Goal: Task Accomplishment & Management: Use online tool/utility

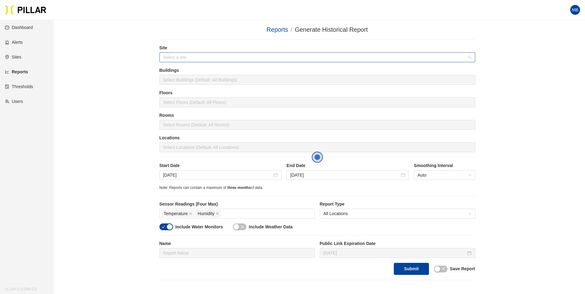
click at [183, 55] on input "search" at bounding box center [315, 57] width 304 height 9
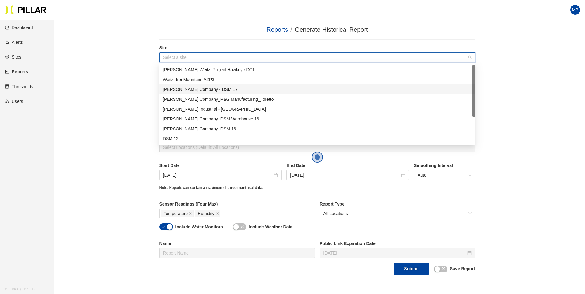
click at [197, 91] on div "[PERSON_NAME] Company - DSM 17" at bounding box center [317, 89] width 308 height 7
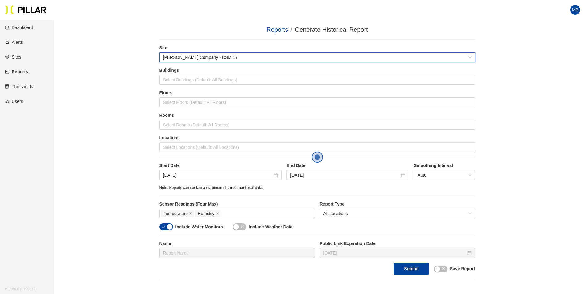
click at [128, 84] on div "Reports / Generate Historical Report / Site 6d0aa5c7 Weitz Company - DSM 17 Bui…" at bounding box center [317, 152] width 496 height 255
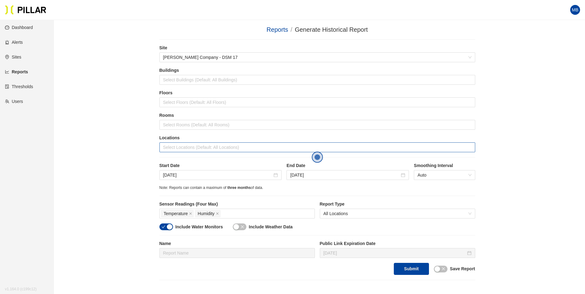
click at [187, 144] on div at bounding box center [317, 147] width 313 height 9
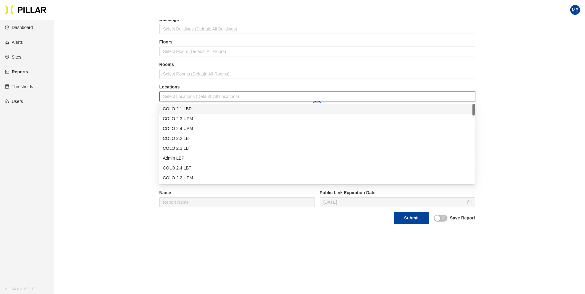
scroll to position [62, 0]
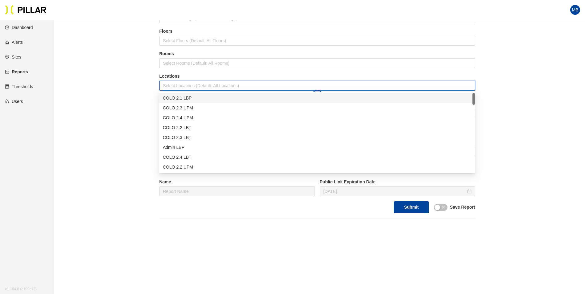
click at [191, 98] on div "COLO 2.1 LBP" at bounding box center [317, 98] width 308 height 7
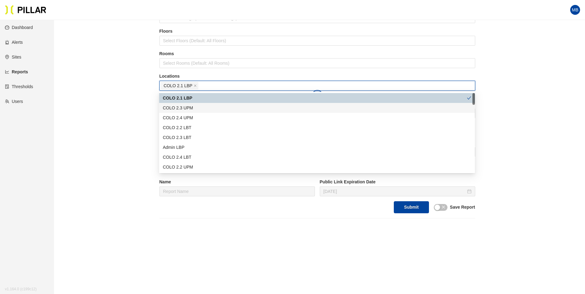
click at [190, 107] on div "COLO 2.3 UPM" at bounding box center [317, 108] width 308 height 7
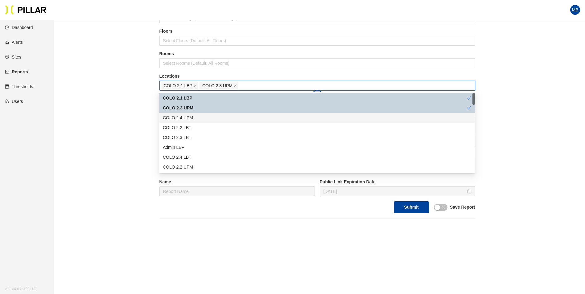
click at [188, 118] on div "COLO 2.4 UPM" at bounding box center [317, 117] width 308 height 7
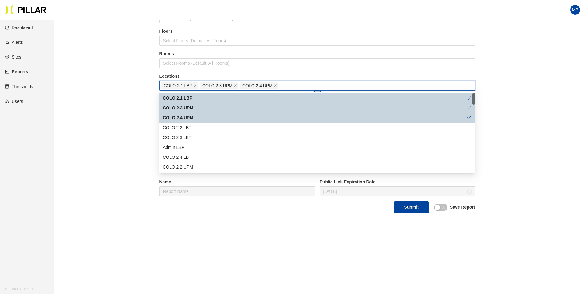
click at [186, 126] on div "COLO 2.2 LBT" at bounding box center [317, 127] width 308 height 7
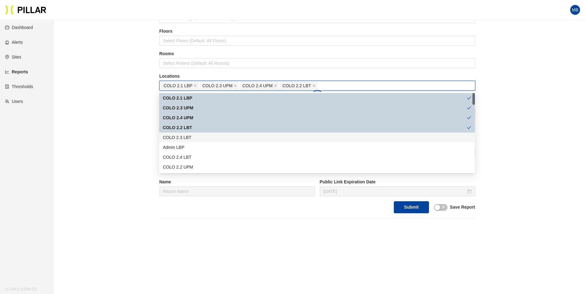
click at [185, 135] on div "COLO 2.3 LBT" at bounding box center [317, 137] width 308 height 7
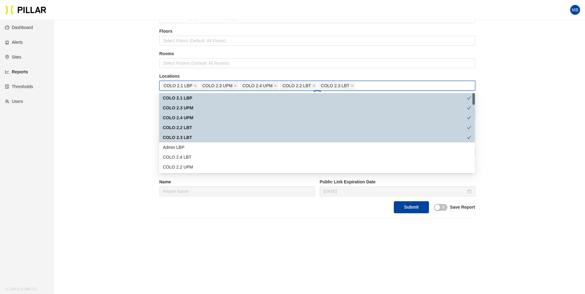
click at [182, 149] on div "Admin LBP" at bounding box center [317, 147] width 308 height 7
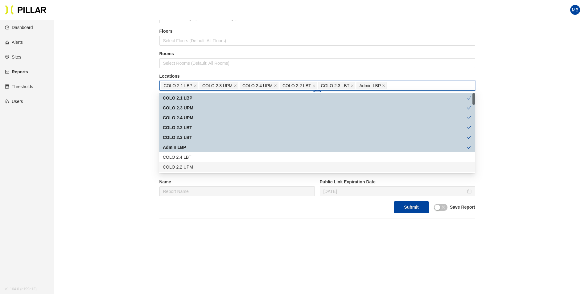
click at [182, 163] on div "COLO 2.2 UPM" at bounding box center [317, 167] width 316 height 10
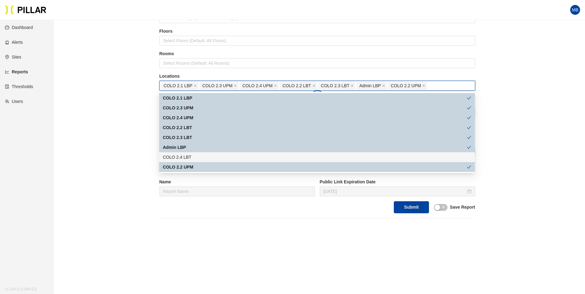
click at [184, 158] on div "COLO 2.4 LBT" at bounding box center [317, 157] width 308 height 7
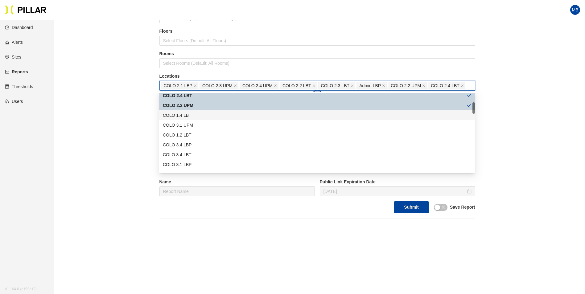
click at [193, 117] on div "COLO 1.4 LBT" at bounding box center [317, 115] width 308 height 7
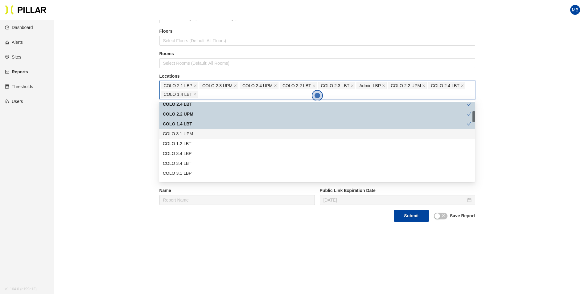
click at [192, 132] on div "COLO 3.1 UPM" at bounding box center [317, 133] width 308 height 7
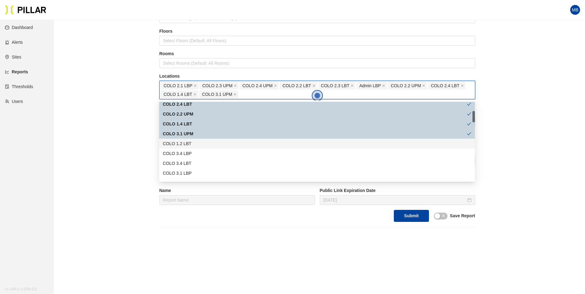
click at [190, 142] on div "COLO 1.2 LBT" at bounding box center [317, 143] width 308 height 7
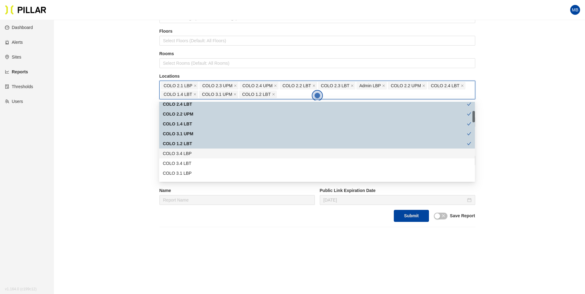
click at [189, 154] on div "COLO 3.4 LBP" at bounding box center [317, 153] width 308 height 7
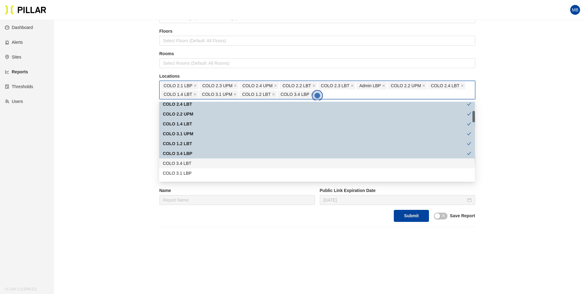
click at [188, 164] on div "COLO 3.4 LBT" at bounding box center [317, 163] width 308 height 7
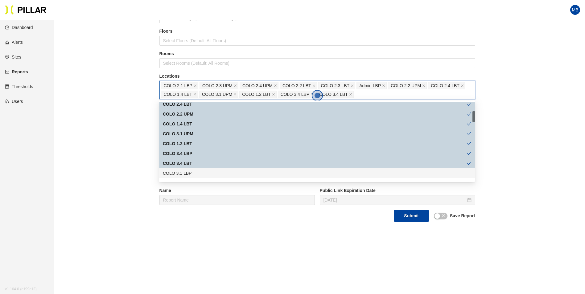
click at [186, 175] on div "COLO 3.1 LBP" at bounding box center [317, 173] width 308 height 7
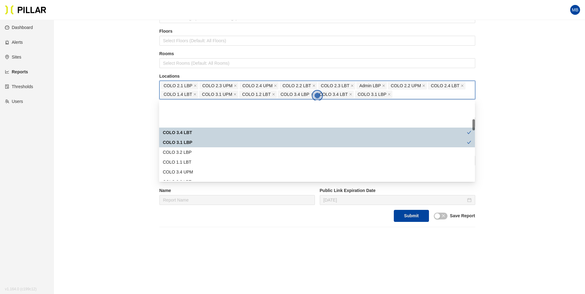
scroll to position [123, 0]
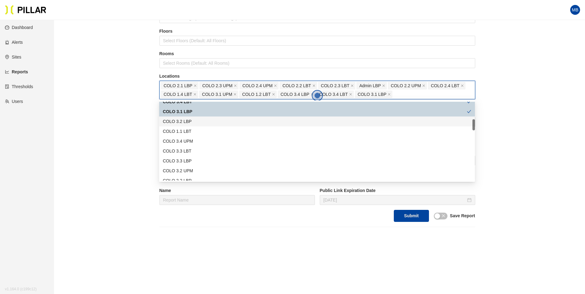
click at [195, 121] on div "COLO 3.2 LBP" at bounding box center [317, 121] width 308 height 7
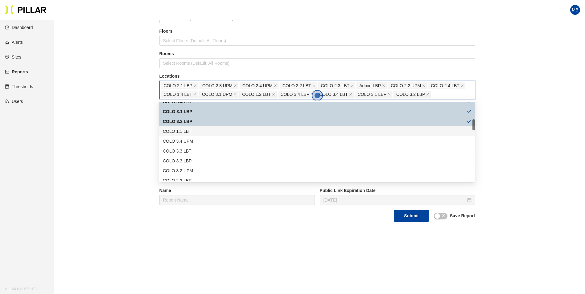
click at [193, 131] on div "COLO 1.1 LBT" at bounding box center [317, 131] width 308 height 7
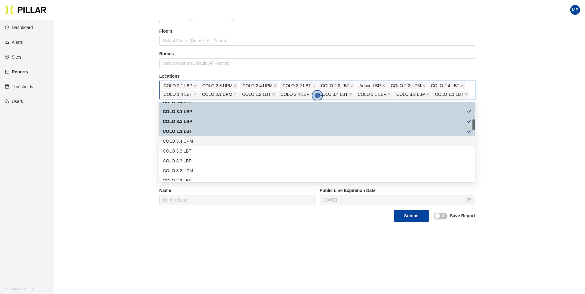
click at [193, 139] on div "COLO 3.4 UPM" at bounding box center [317, 141] width 308 height 7
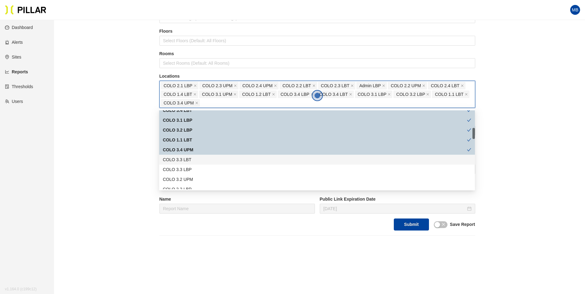
click at [192, 163] on div "COLO 3.3 LBT" at bounding box center [317, 160] width 316 height 10
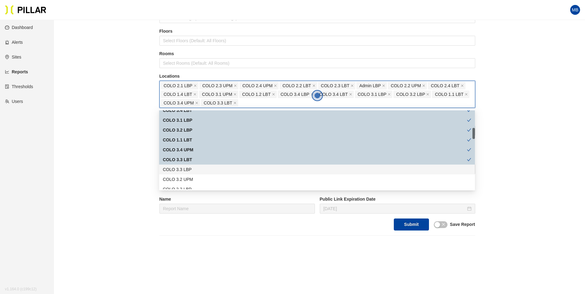
click at [192, 171] on div "COLO 3.3 LBP" at bounding box center [317, 169] width 308 height 7
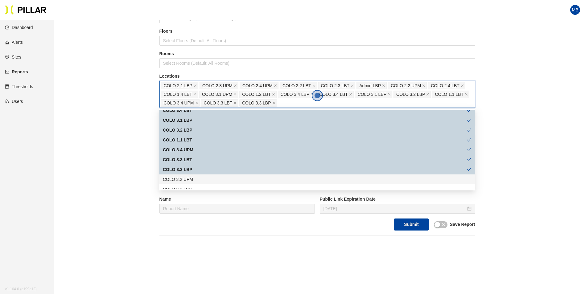
click at [192, 178] on div "COLO 3.2 UPM" at bounding box center [317, 179] width 308 height 7
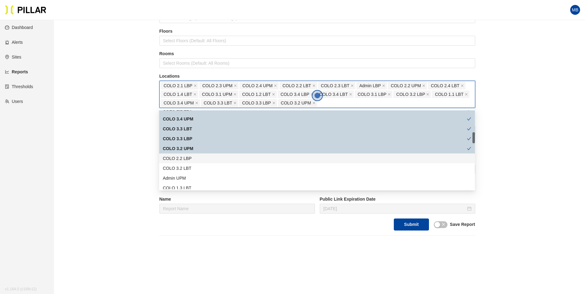
scroll to position [185, 0]
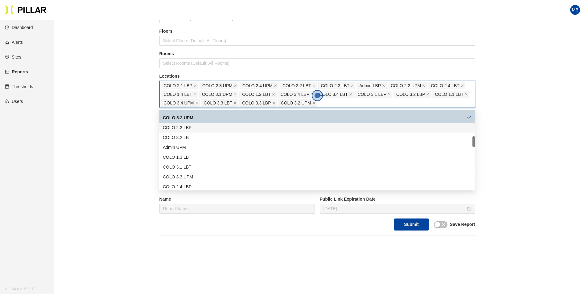
click at [194, 131] on div "COLO 2.2 LBP" at bounding box center [317, 128] width 316 height 10
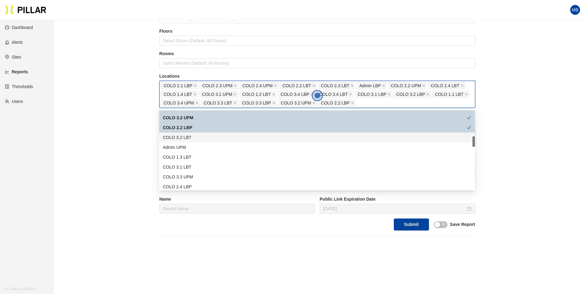
click at [192, 138] on div "COLO 3.2 LBT" at bounding box center [317, 137] width 308 height 7
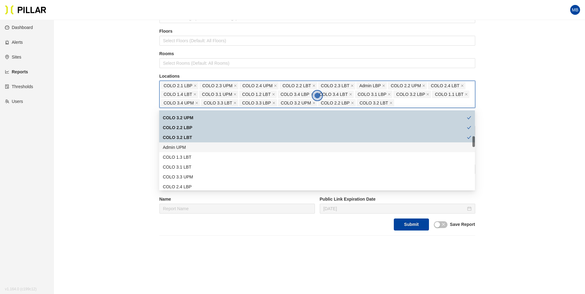
click at [188, 146] on div "Admin UPM" at bounding box center [317, 147] width 308 height 7
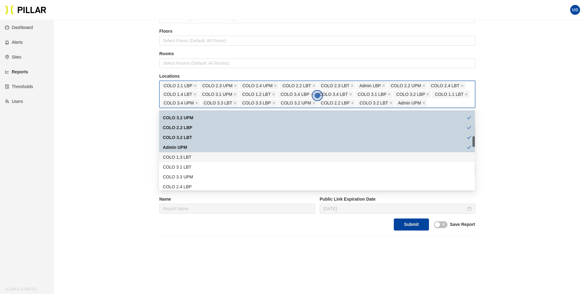
click at [188, 157] on div "COLO 1.3 LBT" at bounding box center [317, 157] width 308 height 7
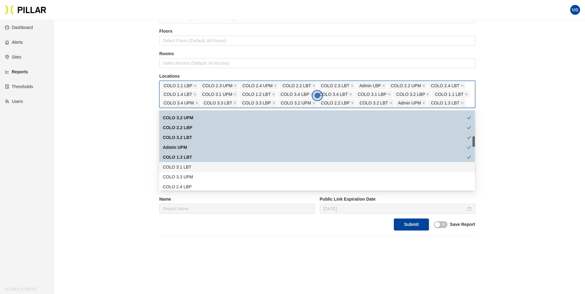
click at [187, 165] on div "COLO 3.1 LBT" at bounding box center [317, 167] width 308 height 7
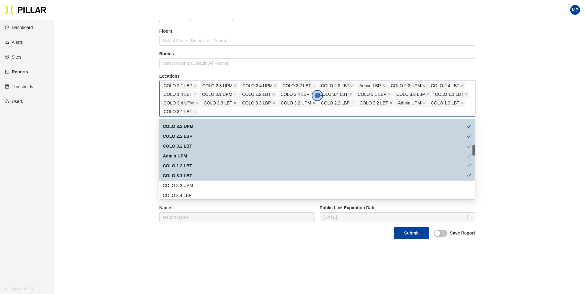
click at [189, 184] on div "COLO 3.3 UPM" at bounding box center [317, 185] width 308 height 7
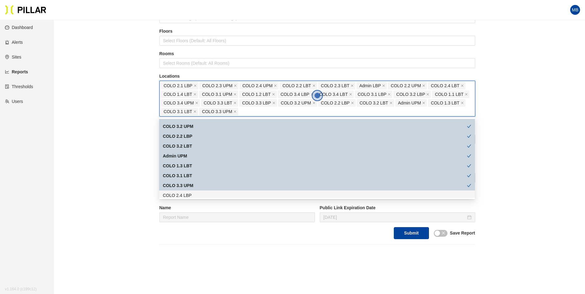
click at [190, 193] on div "COLO 2.4 LBP" at bounding box center [317, 195] width 308 height 7
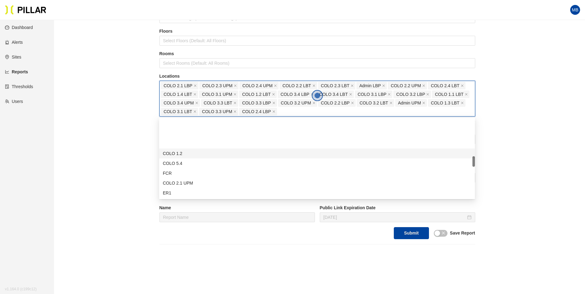
scroll to position [278, 0]
click at [209, 151] on div "COLO 2.1 UPM" at bounding box center [317, 152] width 308 height 7
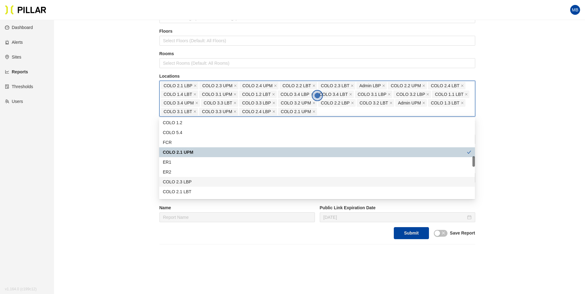
click at [198, 182] on div "COLO 2.3 LBP" at bounding box center [317, 182] width 308 height 7
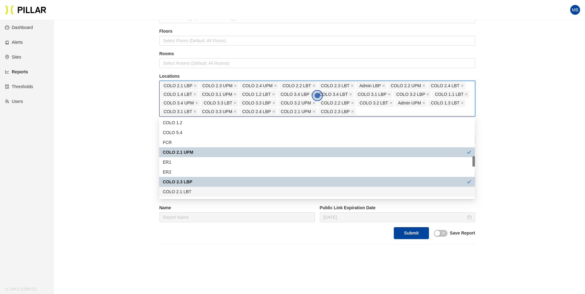
click at [195, 193] on div "COLO 2.1 LBT" at bounding box center [317, 191] width 308 height 7
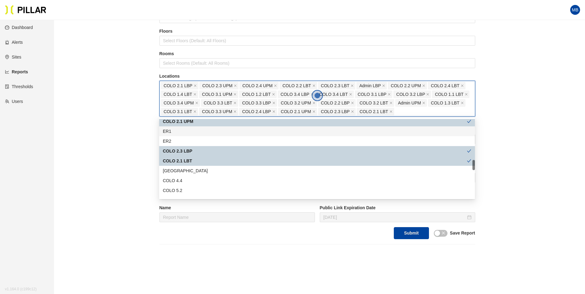
scroll to position [339, 0]
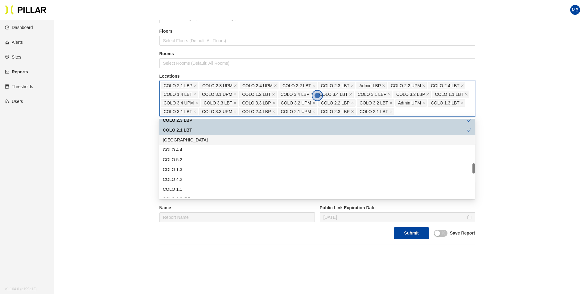
click at [198, 142] on div "East Pumphouse" at bounding box center [317, 140] width 308 height 7
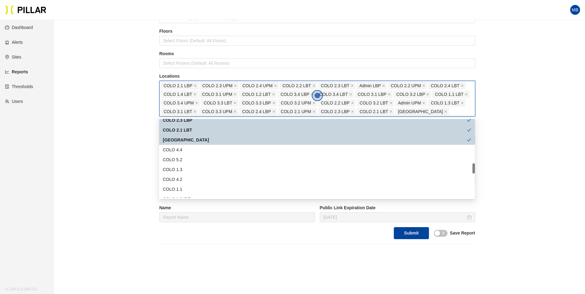
click at [204, 142] on div "East Pumphouse" at bounding box center [315, 140] width 304 height 7
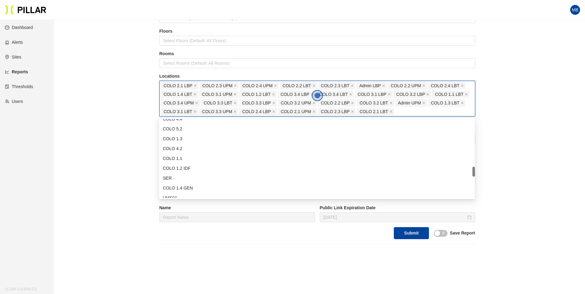
scroll to position [401, 0]
click at [200, 155] on div "COLO 1.4 GEN" at bounding box center [317, 157] width 308 height 7
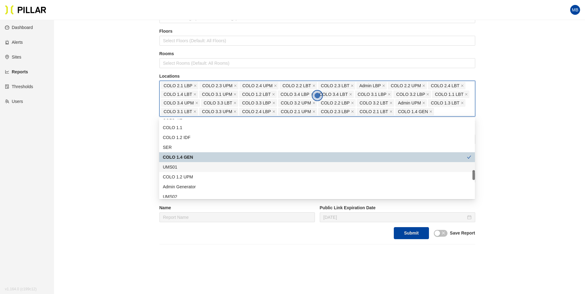
click at [195, 167] on div "UMS01" at bounding box center [317, 167] width 308 height 7
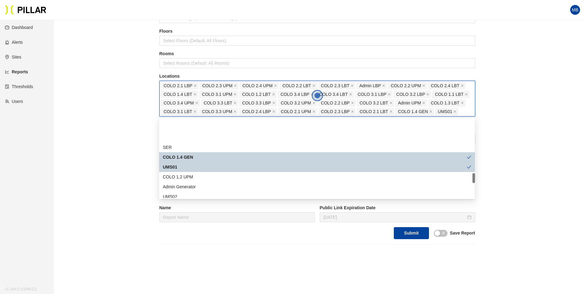
scroll to position [432, 0]
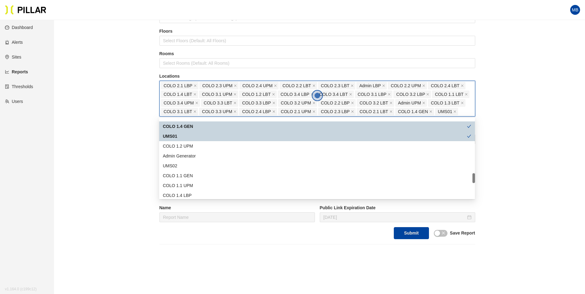
click at [198, 137] on div "UMS01" at bounding box center [315, 136] width 304 height 7
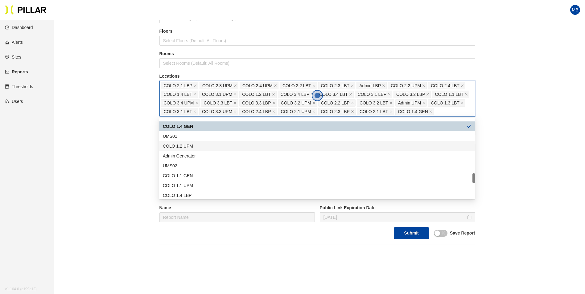
click at [205, 146] on div "COLO 1.2 UPM" at bounding box center [317, 146] width 308 height 7
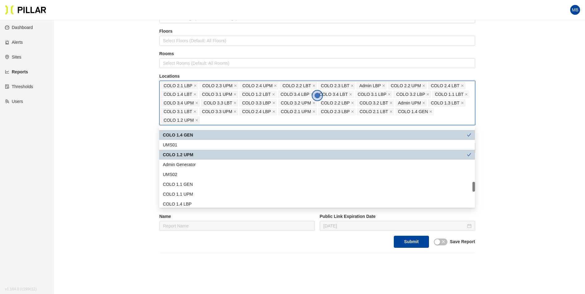
click at [202, 163] on div "Admin Generator" at bounding box center [317, 164] width 308 height 7
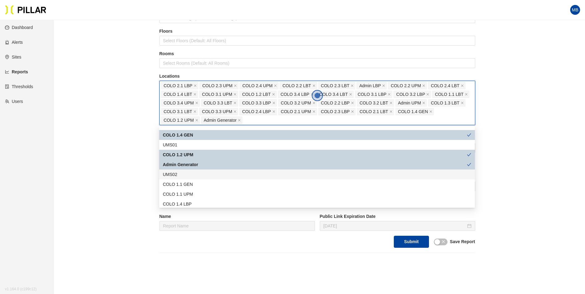
click at [196, 175] on div "UMS02" at bounding box center [317, 174] width 308 height 7
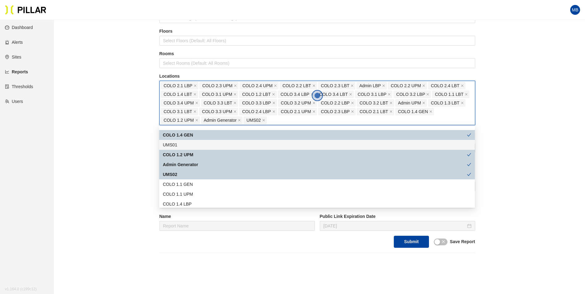
click at [183, 142] on div "UMS01" at bounding box center [317, 145] width 308 height 7
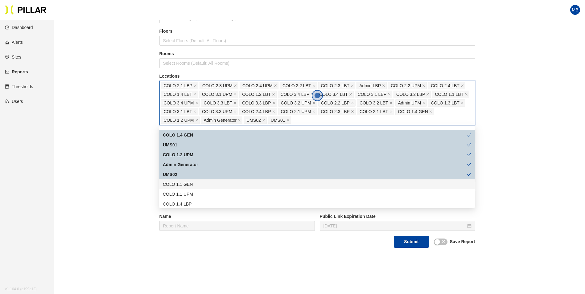
click at [200, 183] on div "COLO 1.1 GEN" at bounding box center [317, 184] width 308 height 7
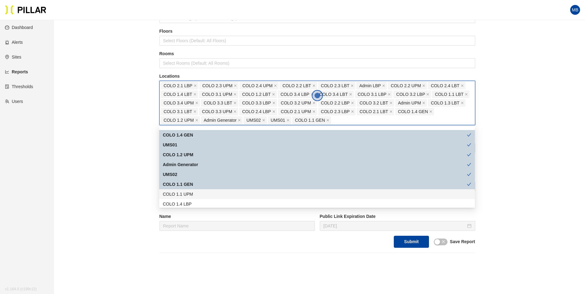
click at [199, 196] on div "COLO 1.1 UPM" at bounding box center [317, 194] width 308 height 7
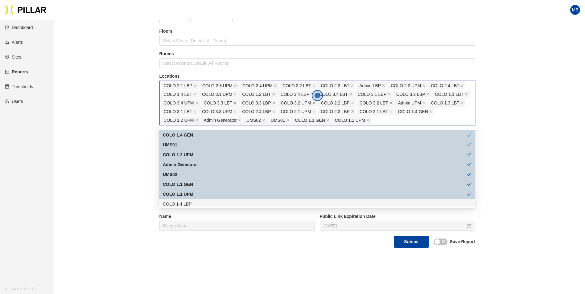
click at [196, 205] on div "COLO 1.4 LBP" at bounding box center [317, 204] width 308 height 7
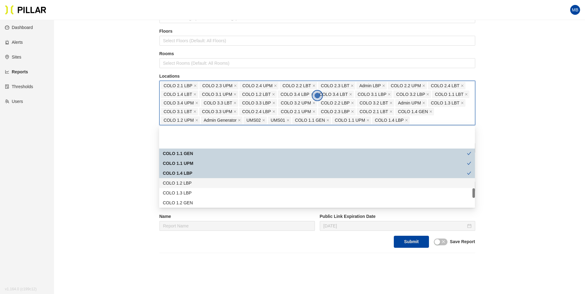
scroll to position [494, 0]
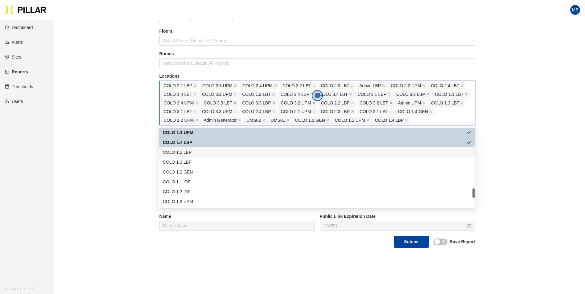
click at [209, 155] on div "COLO 1.2 LBP" at bounding box center [317, 152] width 308 height 7
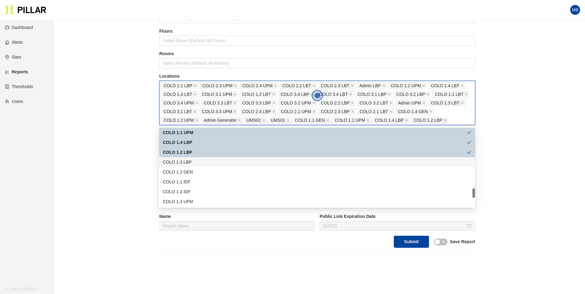
click at [206, 163] on div "COLO 1.3 LBP" at bounding box center [317, 162] width 308 height 7
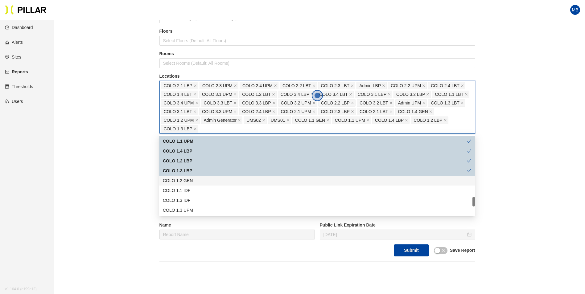
click at [199, 178] on div "COLO 1.2 GEN" at bounding box center [317, 180] width 308 height 7
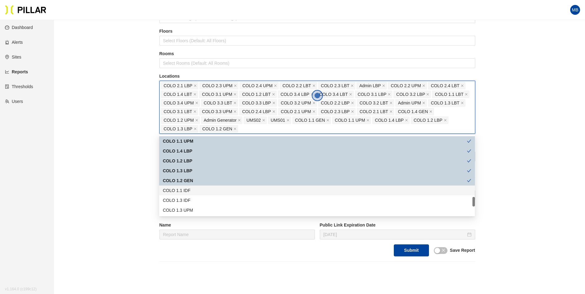
click at [195, 189] on div "COLO 1.1 IDF" at bounding box center [317, 190] width 308 height 7
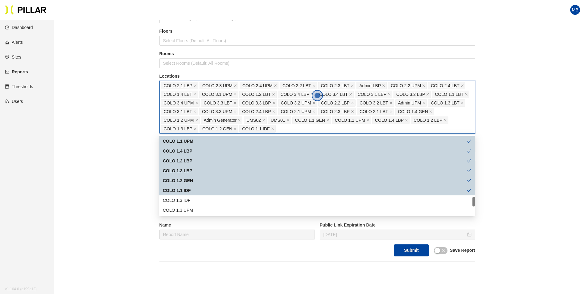
click at [195, 190] on div "COLO 1.1 IDF" at bounding box center [315, 190] width 304 height 7
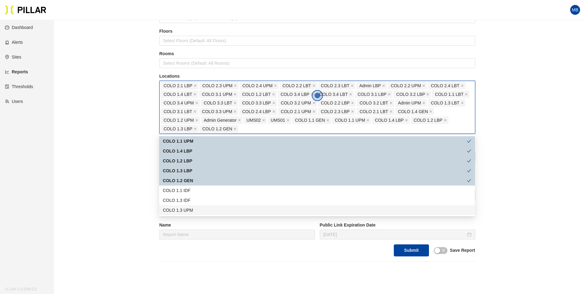
click at [197, 206] on div "COLO 1.3 UPM" at bounding box center [317, 210] width 316 height 10
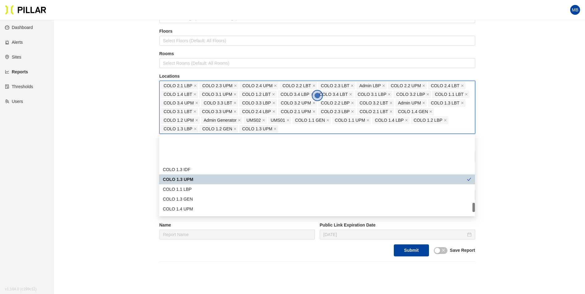
scroll to position [555, 0]
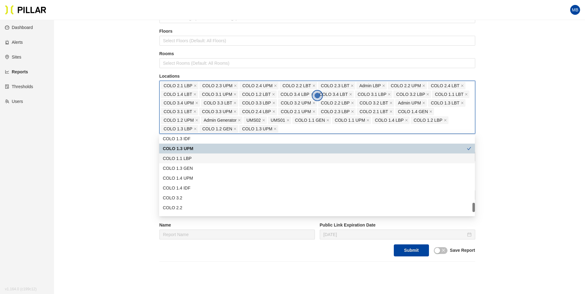
click at [196, 160] on div "COLO 1.1 LBP" at bounding box center [317, 158] width 308 height 7
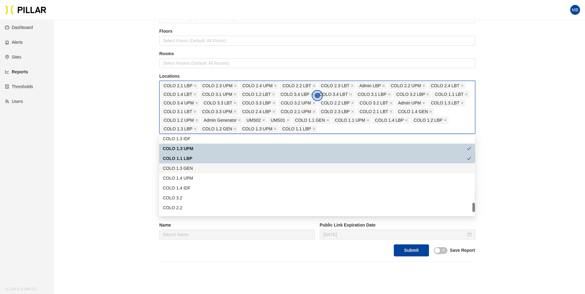
click at [196, 169] on div "COLO 1.3 GEN" at bounding box center [317, 168] width 308 height 7
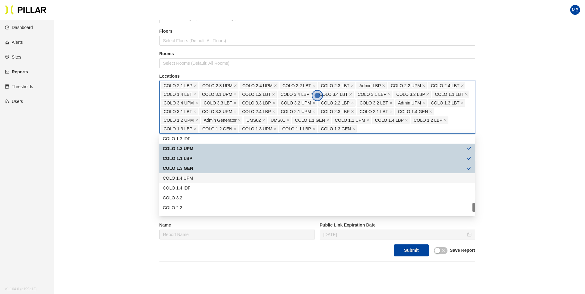
click at [194, 178] on div "COLO 1.4 UPM" at bounding box center [317, 178] width 308 height 7
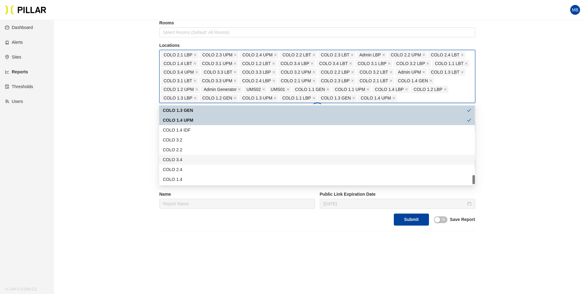
scroll to position [123, 0]
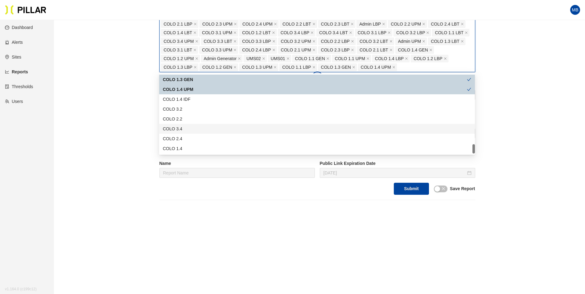
click at [125, 143] on div "Reports / Generate Historical Report / Site Weitz Company - DSM 17 Buildings Se…" at bounding box center [317, 51] width 496 height 299
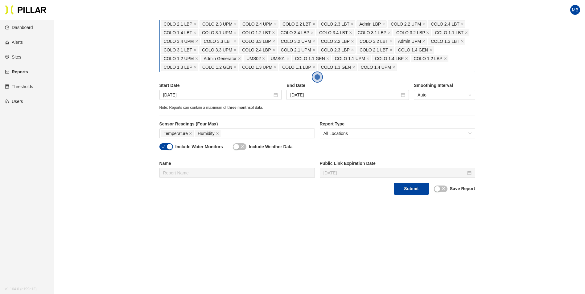
click at [414, 69] on div "COLO 2.1 LBP COLO 2.3 UPM COLO 2.4 UPM COLO 2.2 LBT COLO 2.3 LBT Admin LBP COLO…" at bounding box center [317, 46] width 313 height 52
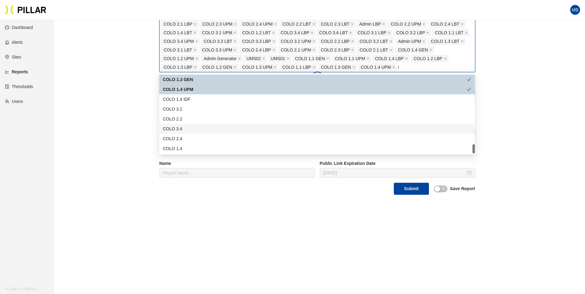
scroll to position [0, 0]
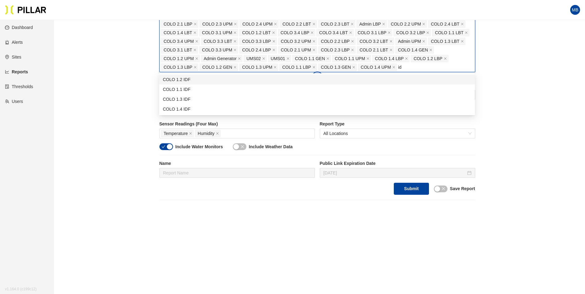
type input "i"
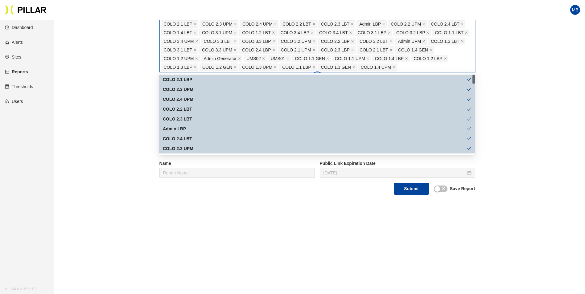
click at [522, 71] on div "Reports / Generate Historical Report / Site Weitz Company - DSM 17 Buildings Se…" at bounding box center [317, 51] width 496 height 299
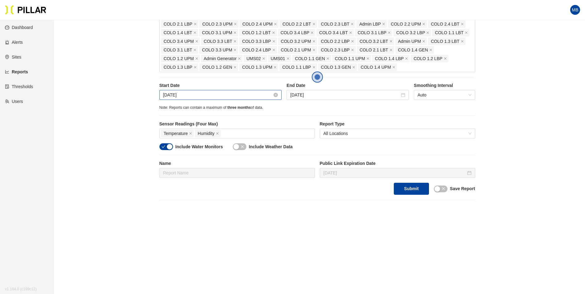
click at [242, 97] on input "Oct 1, 2025" at bounding box center [218, 95] width 110 height 7
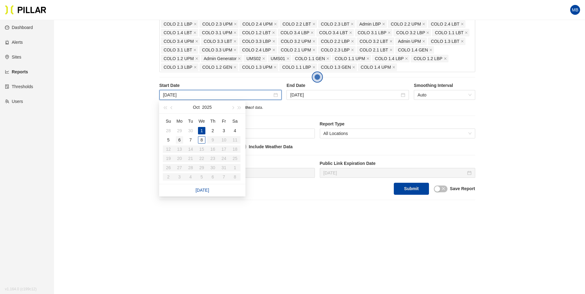
type input "Oct 6, 2025"
click at [181, 139] on div "6" at bounding box center [179, 139] width 7 height 7
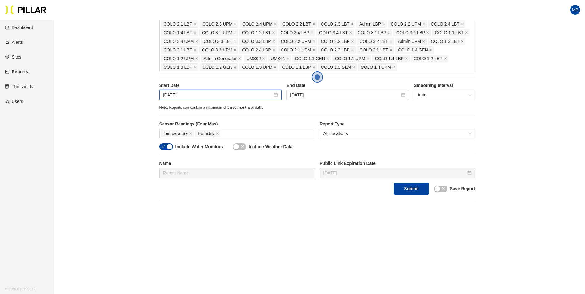
click at [138, 128] on div "Reports / Generate Historical Report / Site Weitz Company - DSM 17 Buildings Se…" at bounding box center [317, 51] width 496 height 299
click at [168, 151] on div "Include Water Monitors Include Weather Data" at bounding box center [317, 149] width 316 height 12
click at [167, 143] on button "button" at bounding box center [166, 146] width 14 height 7
click at [419, 191] on button "Submit" at bounding box center [411, 189] width 35 height 12
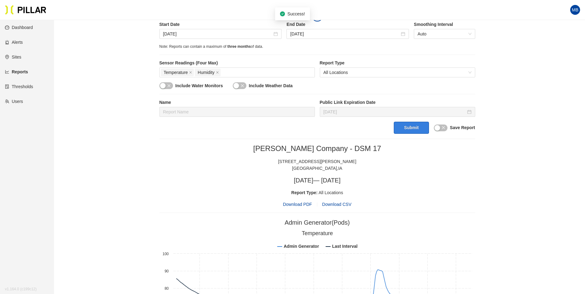
scroll to position [185, 0]
click at [294, 206] on span "Download PDF" at bounding box center [297, 204] width 29 height 7
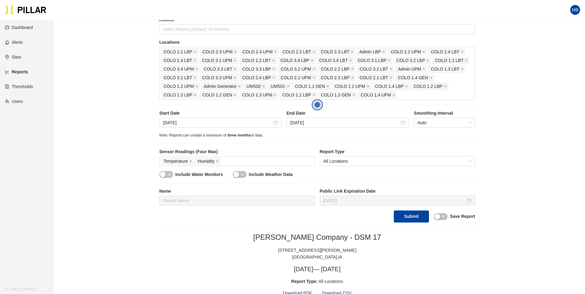
scroll to position [93, 0]
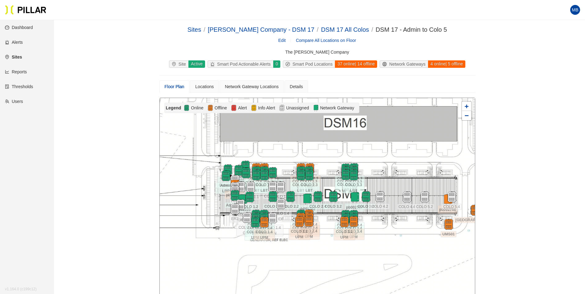
scroll to position [30, 0]
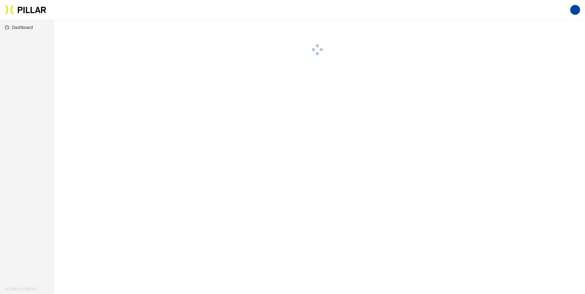
scroll to position [20, 0]
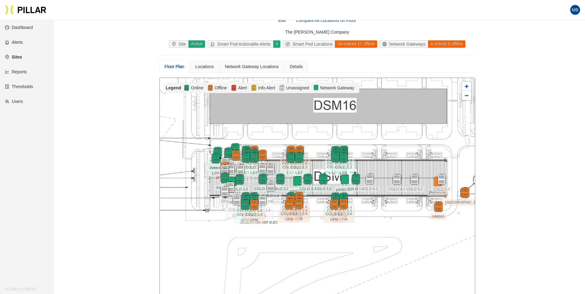
drag, startPoint x: 392, startPoint y: 157, endPoint x: 381, endPoint y: 159, distance: 10.8
click at [381, 159] on div at bounding box center [317, 188] width 315 height 220
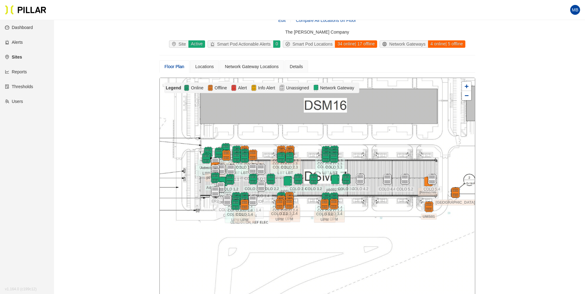
drag, startPoint x: 378, startPoint y: 159, endPoint x: 369, endPoint y: 159, distance: 9.6
click at [369, 159] on div at bounding box center [317, 188] width 315 height 220
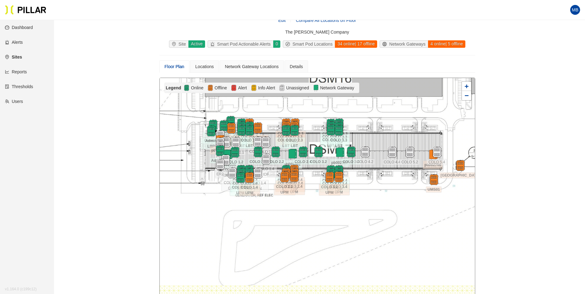
drag, startPoint x: 367, startPoint y: 147, endPoint x: 365, endPoint y: 134, distance: 13.4
click at [365, 134] on div at bounding box center [317, 188] width 315 height 220
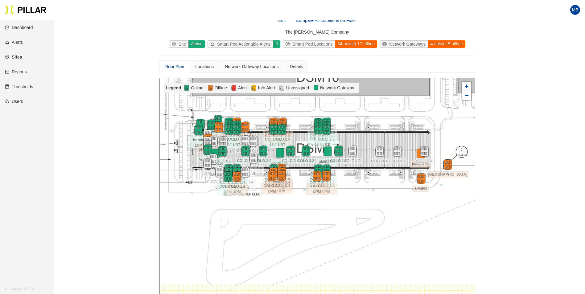
drag, startPoint x: 385, startPoint y: 133, endPoint x: 373, endPoint y: 132, distance: 12.4
click at [373, 132] on div at bounding box center [317, 188] width 315 height 220
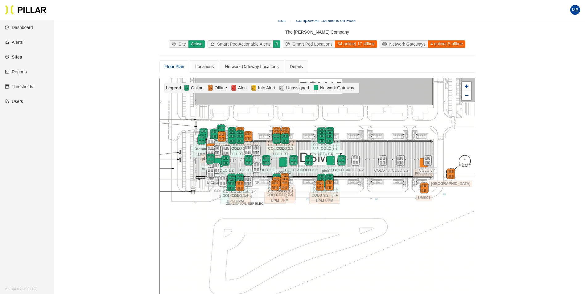
drag, startPoint x: 365, startPoint y: 117, endPoint x: 369, endPoint y: 127, distance: 10.5
click at [369, 127] on div at bounding box center [317, 188] width 315 height 220
